Goal: Task Accomplishment & Management: Manage account settings

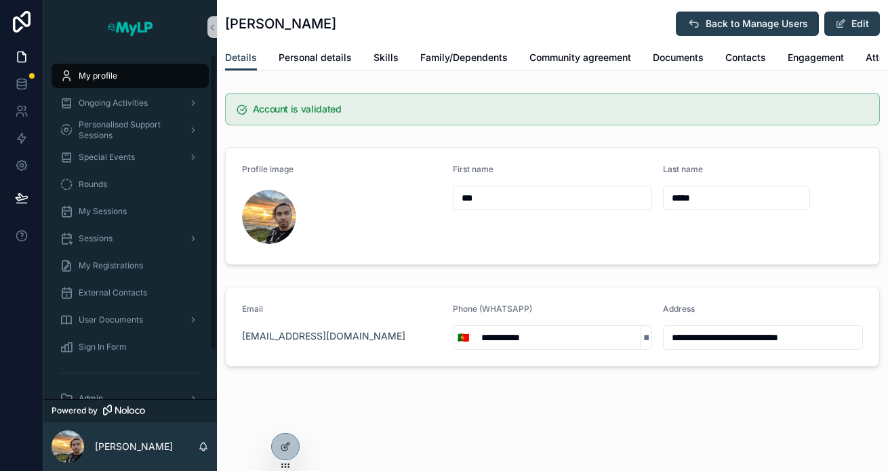
scroll to position [56, 0]
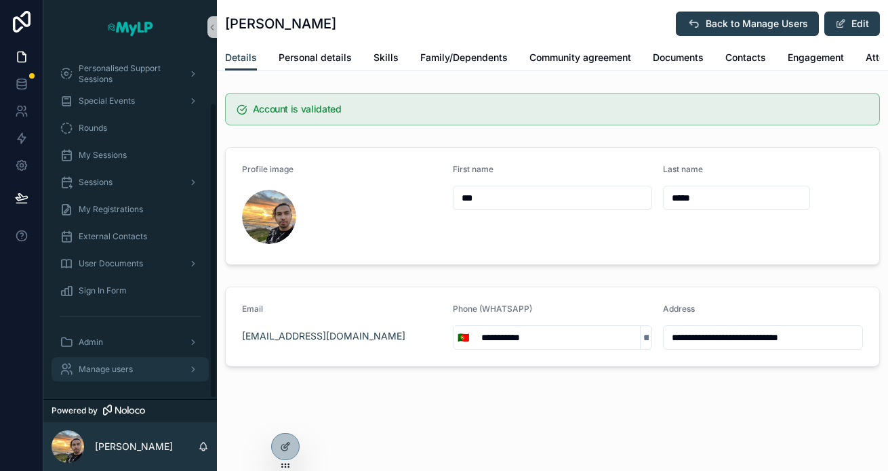
click at [134, 369] on div "Manage users" at bounding box center [130, 370] width 141 height 22
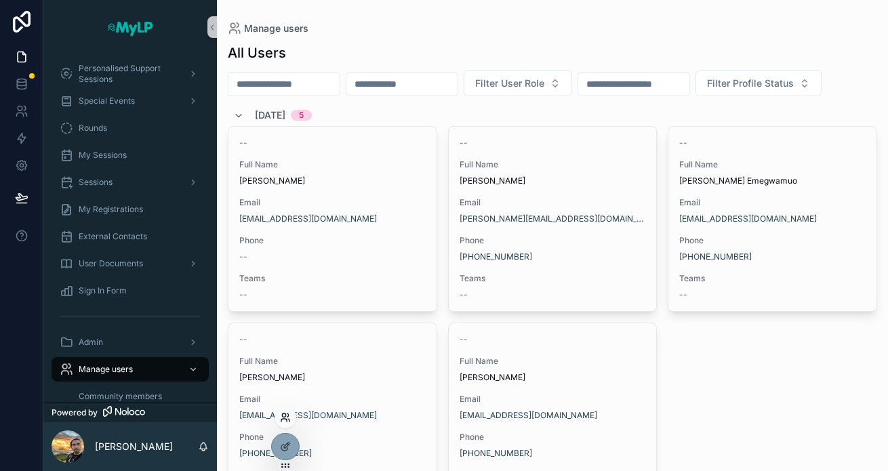
click at [287, 418] on icon at bounding box center [285, 417] width 11 height 11
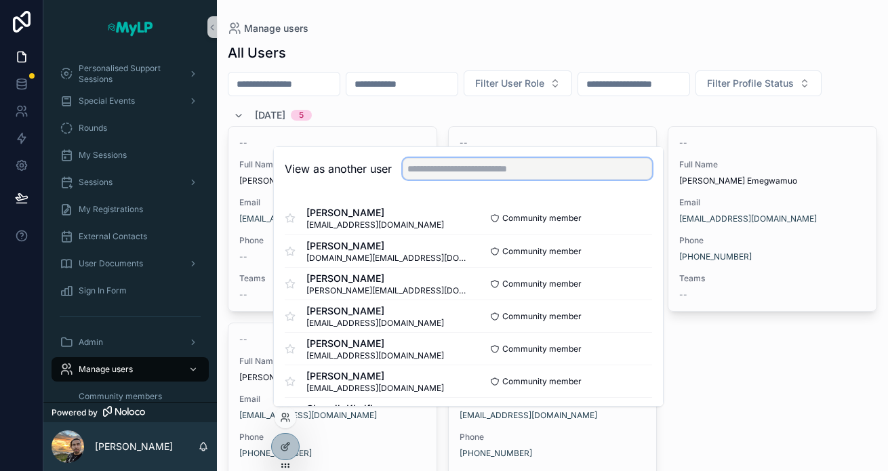
click at [454, 166] on input "text" at bounding box center [527, 169] width 249 height 22
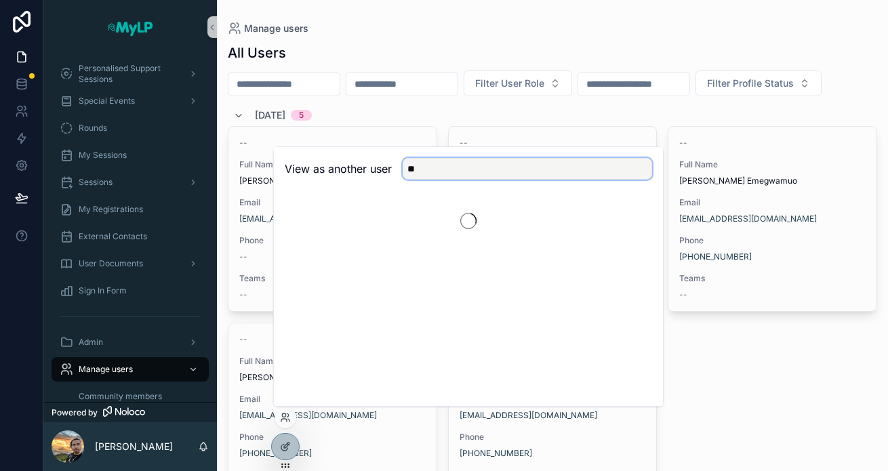
type input "*"
type input "*****"
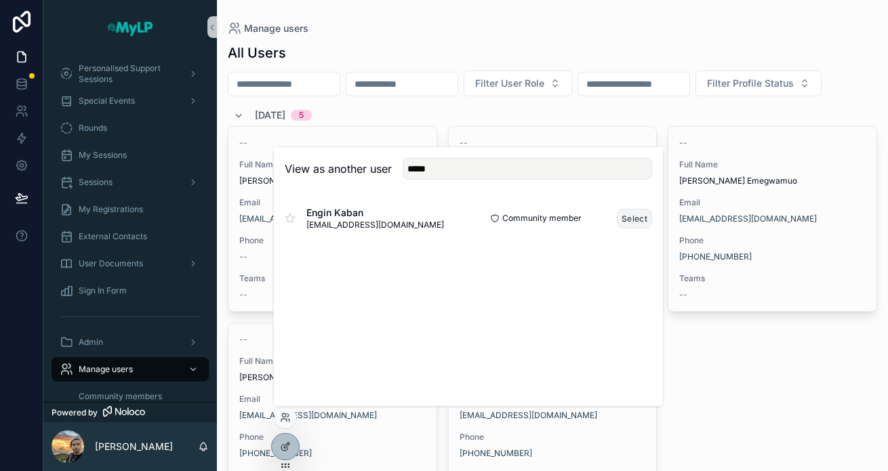
click at [636, 217] on button "Select" at bounding box center [634, 219] width 35 height 20
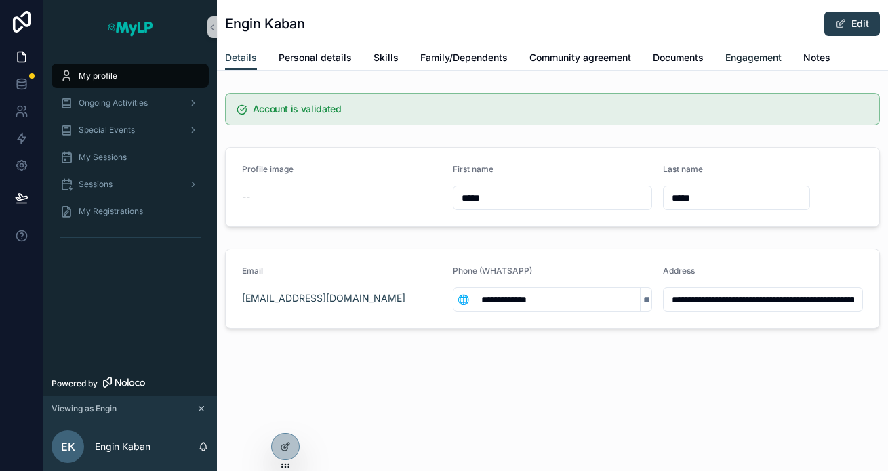
click at [750, 53] on span "Engagement" at bounding box center [753, 58] width 56 height 14
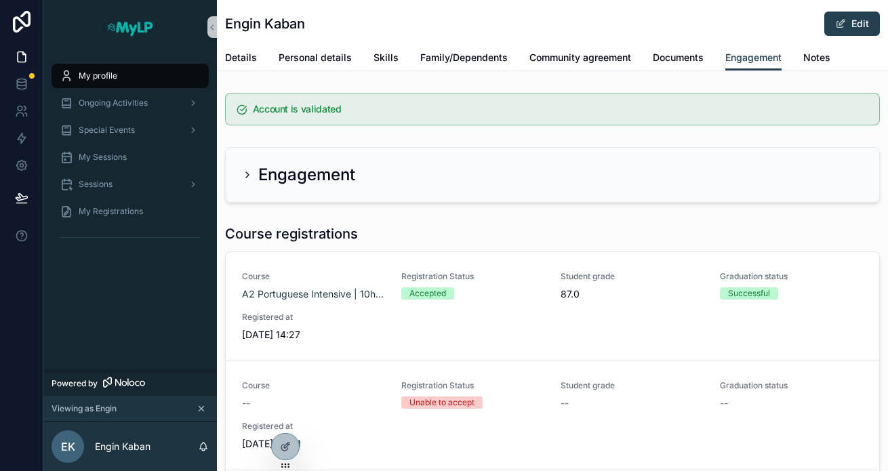
click at [201, 405] on icon "scrollable content" at bounding box center [201, 408] width 9 height 9
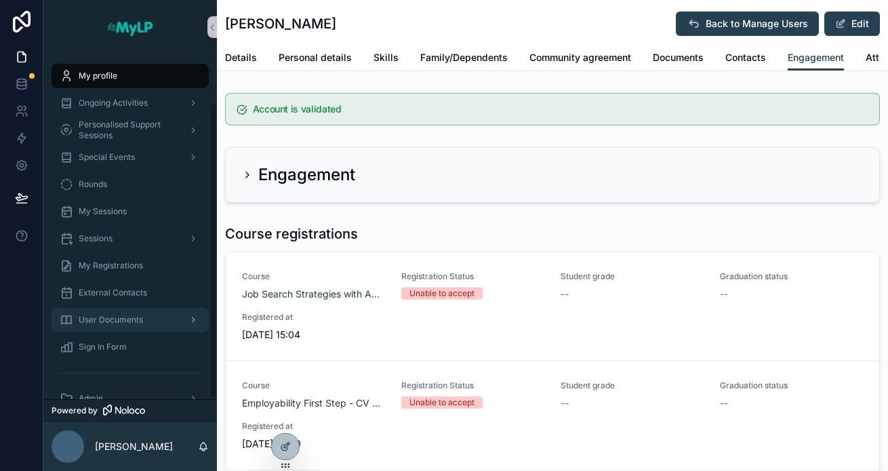
scroll to position [56, 0]
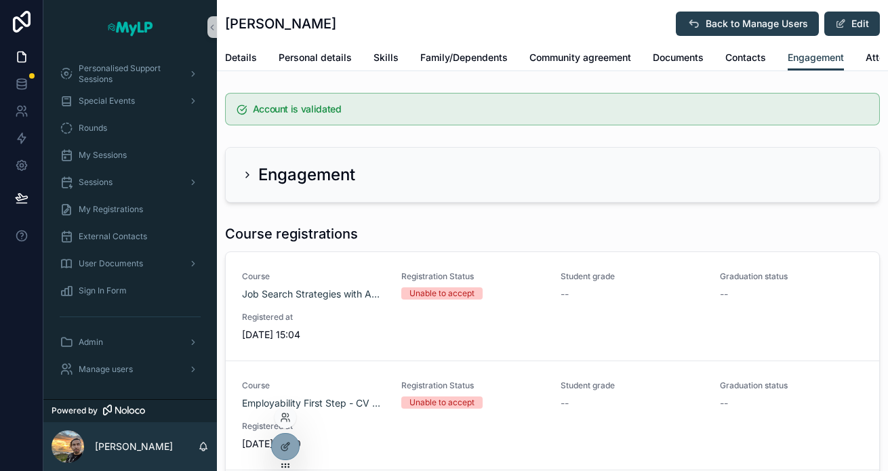
click at [281, 409] on div at bounding box center [286, 418] width 22 height 22
click at [288, 416] on icon at bounding box center [287, 415] width 1 height 3
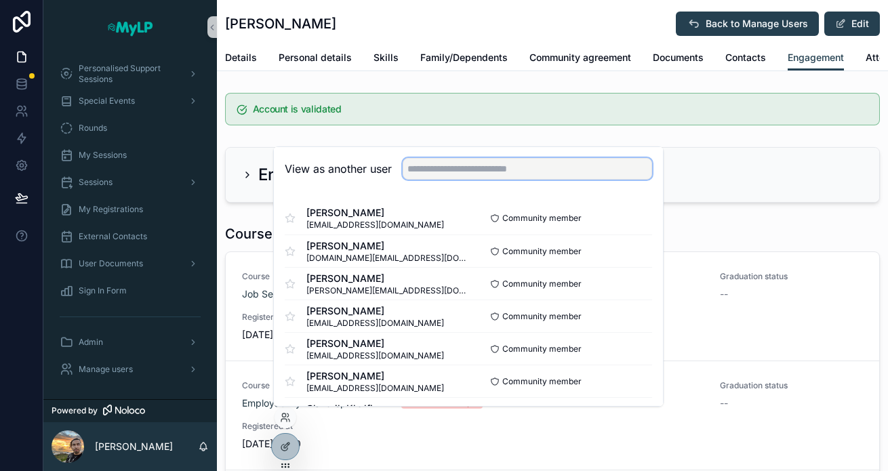
click at [443, 176] on input "text" at bounding box center [527, 169] width 249 height 22
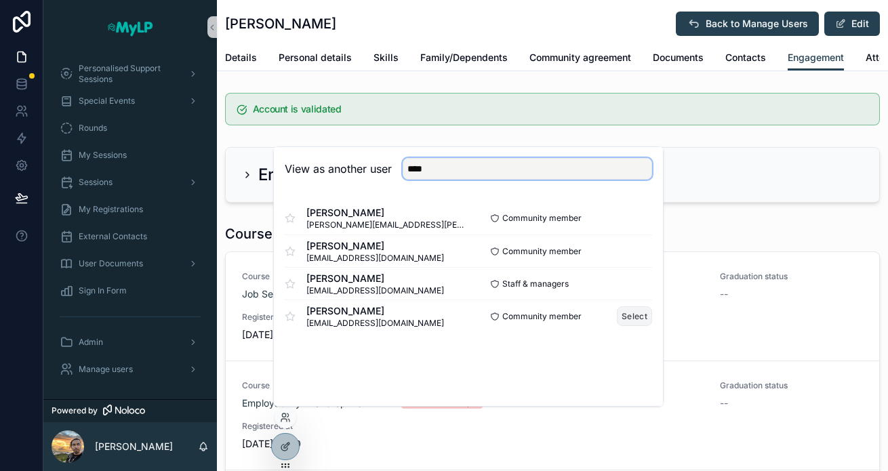
type input "****"
click at [630, 315] on button "Select" at bounding box center [634, 316] width 35 height 20
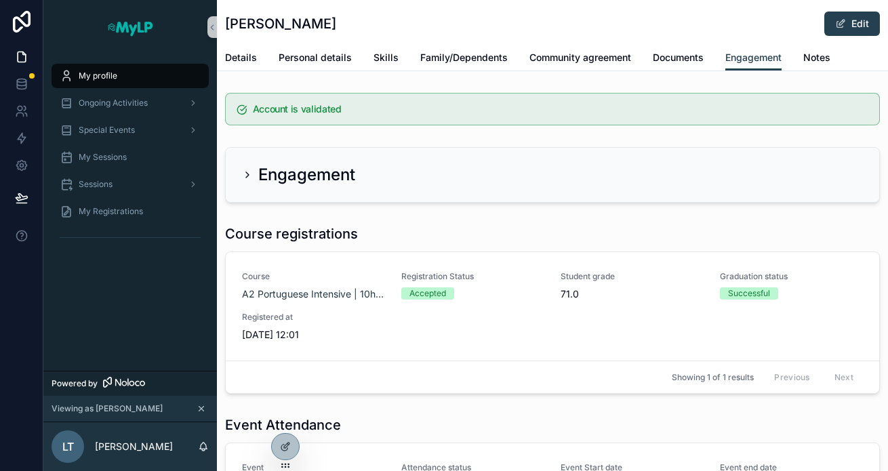
click at [207, 407] on button "scrollable content" at bounding box center [201, 408] width 15 height 15
